Goal: Find specific page/section: Find specific page/section

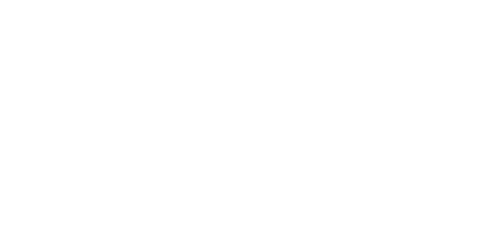
select select "Song"
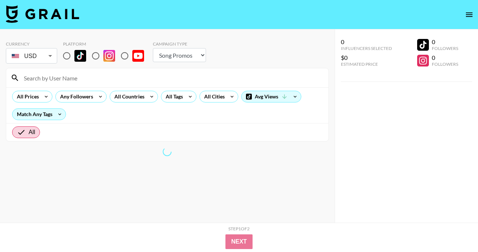
click at [62, 57] on input "radio" at bounding box center [66, 55] width 15 height 15
radio input "true"
click at [67, 72] on input at bounding box center [171, 78] width 305 height 12
click at [67, 79] on input at bounding box center [171, 78] width 305 height 12
paste input "jerseyyjoe"
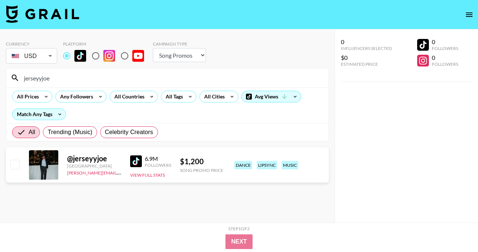
type input "jerseyyjoe"
click at [83, 159] on div "@ jerseyyjoe" at bounding box center [94, 158] width 54 height 9
click at [42, 168] on div at bounding box center [43, 164] width 29 height 29
click at [153, 163] on div "Followers" at bounding box center [158, 164] width 26 height 5
click at [129, 163] on div "@ jerseyyjoe [GEOGRAPHIC_DATA] [PERSON_NAME][EMAIL_ADDRESS][DOMAIN_NAME] 6.9M F…" at bounding box center [167, 164] width 323 height 35
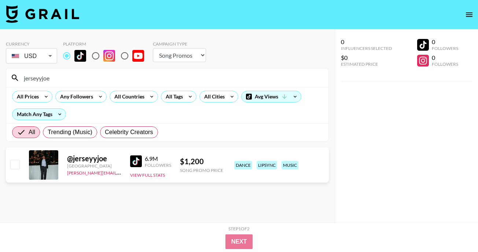
click at [140, 162] on img at bounding box center [136, 161] width 12 height 12
